Goal: Transaction & Acquisition: Book appointment/travel/reservation

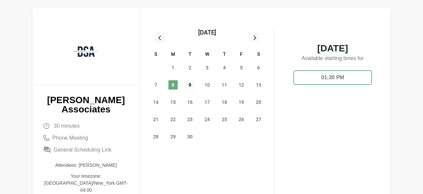
click at [189, 85] on span "9" at bounding box center [189, 84] width 9 height 9
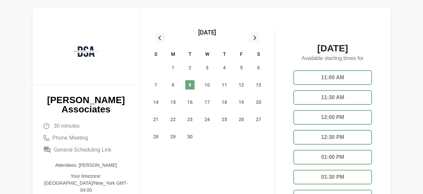
scroll to position [56, 0]
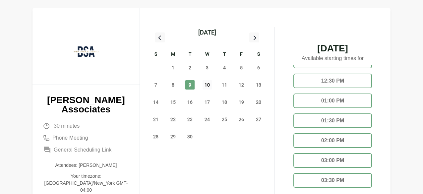
click at [211, 87] on span "10" at bounding box center [207, 84] width 9 height 9
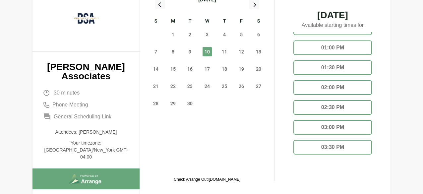
scroll to position [40, 0]
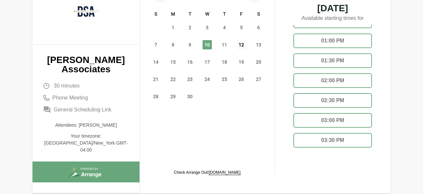
click at [244, 45] on span "12" at bounding box center [241, 44] width 9 height 9
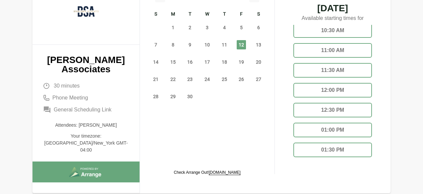
scroll to position [0, 0]
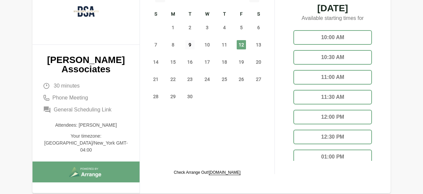
click at [190, 46] on span "9" at bounding box center [189, 44] width 9 height 9
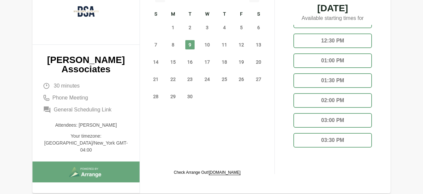
scroll to position [56, 0]
click at [237, 44] on span "12" at bounding box center [241, 44] width 9 height 9
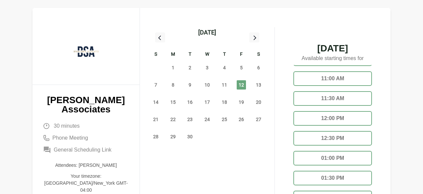
scroll to position [0, 0]
click at [341, 77] on div "10:00 AM" at bounding box center [332, 77] width 79 height 15
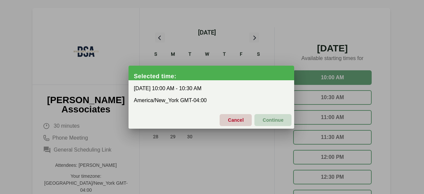
click at [268, 121] on span "Continue" at bounding box center [273, 120] width 21 height 14
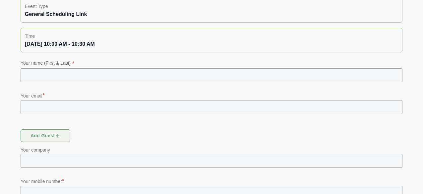
scroll to position [74, 0]
click at [134, 74] on input "text" at bounding box center [212, 75] width 382 height 14
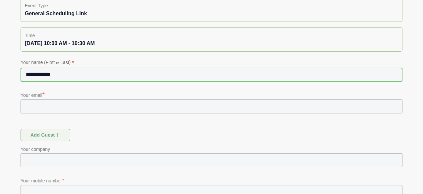
type input "**********"
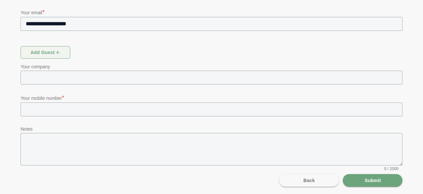
scroll to position [155, 0]
click at [112, 110] on input "text" at bounding box center [217, 110] width 370 height 14
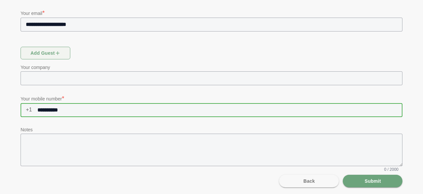
type input "**********"
click at [131, 123] on div at bounding box center [211, 122] width 371 height 5
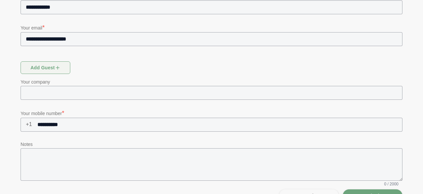
scroll to position [156, 0]
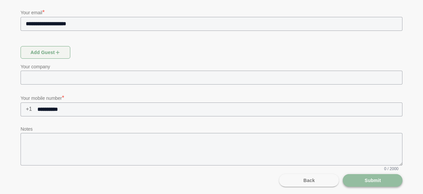
click at [356, 184] on button "Submit" at bounding box center [373, 180] width 60 height 13
